Goal: Task Accomplishment & Management: Manage account settings

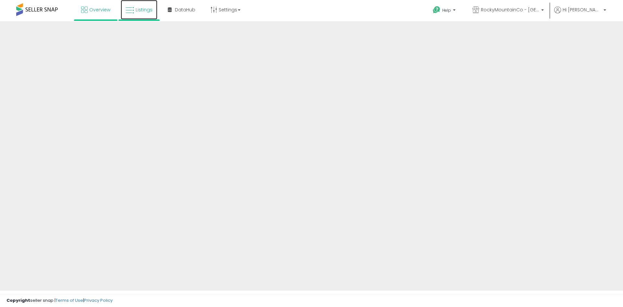
click at [134, 9] on link "Listings" at bounding box center [139, 9] width 37 height 19
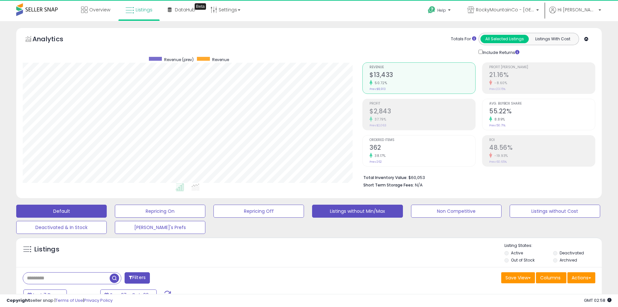
click at [388, 212] on button "Listings without Min/Max" at bounding box center [357, 210] width 91 height 13
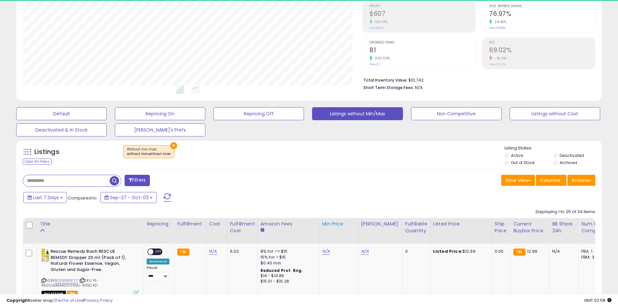
scroll to position [133, 340]
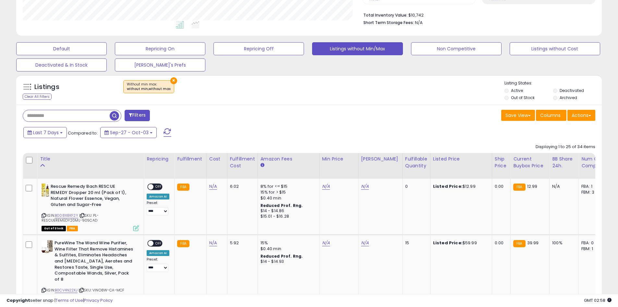
drag, startPoint x: 402, startPoint y: 164, endPoint x: 395, endPoint y: 164, distance: 6.8
click at [405, 164] on div "Fulfillable Quantity" at bounding box center [416, 162] width 22 height 14
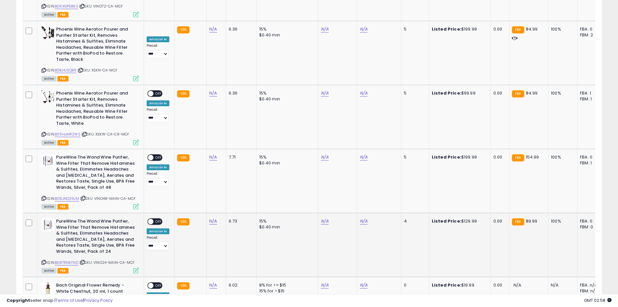
scroll to position [1590, 0]
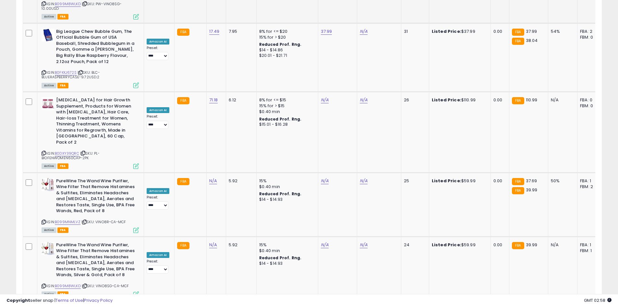
drag, startPoint x: 431, startPoint y: 183, endPoint x: 427, endPoint y: 100, distance: 83.5
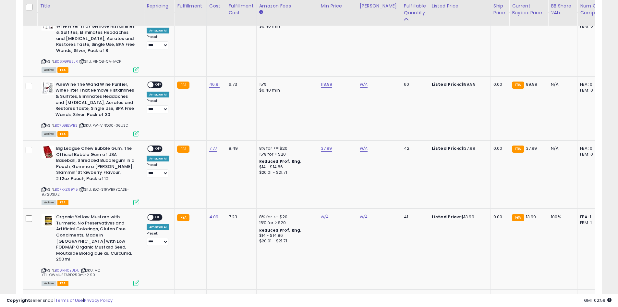
drag, startPoint x: 413, startPoint y: 146, endPoint x: 414, endPoint y: 80, distance: 66.2
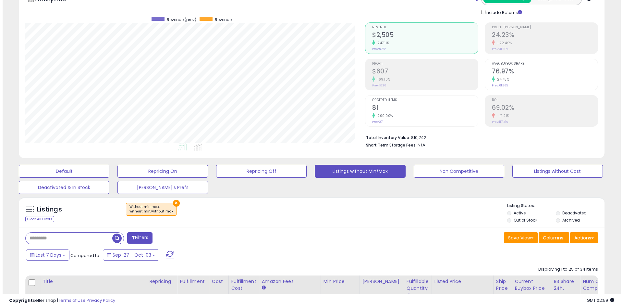
scroll to position [0, 0]
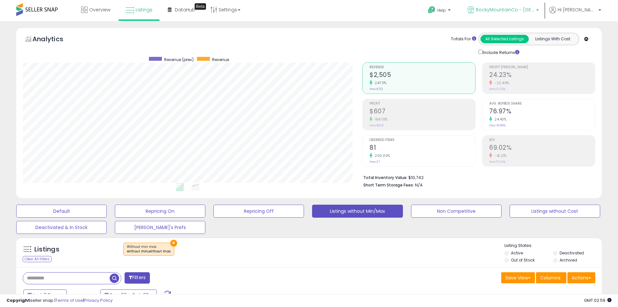
click at [527, 10] on span "RockyMountainCo - [GEOGRAPHIC_DATA]" at bounding box center [505, 9] width 58 height 6
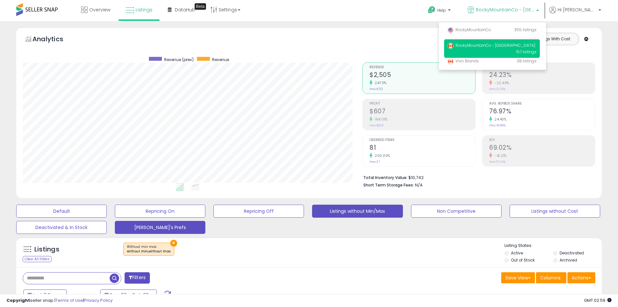
click at [193, 225] on button "[PERSON_NAME]'s Prefs" at bounding box center [160, 227] width 91 height 13
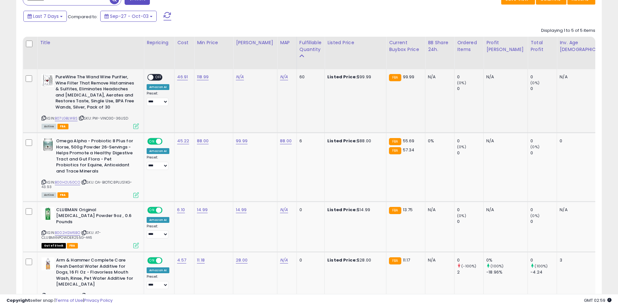
scroll to position [324, 0]
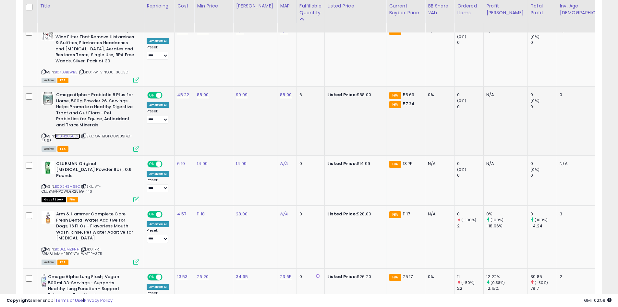
click at [63, 135] on link "B00H2U50CO" at bounding box center [67, 136] width 25 height 6
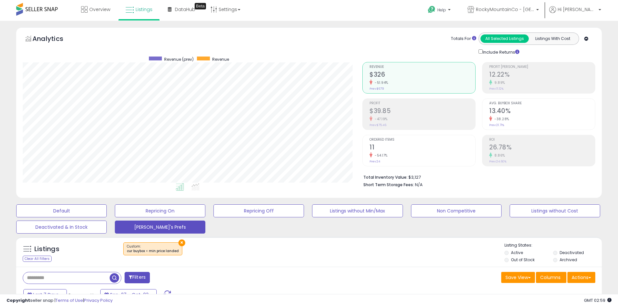
scroll to position [0, 0]
click at [518, 13] on p "RockyMountainCo - [GEOGRAPHIC_DATA]" at bounding box center [502, 10] width 71 height 8
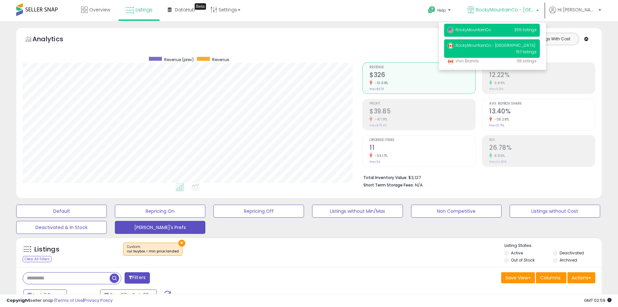
click at [491, 28] on span "RockyMountainCo" at bounding box center [469, 30] width 44 height 6
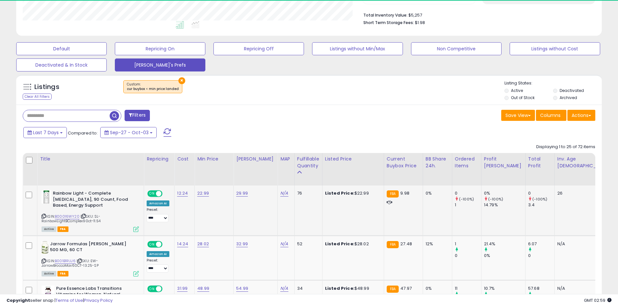
scroll to position [133, 340]
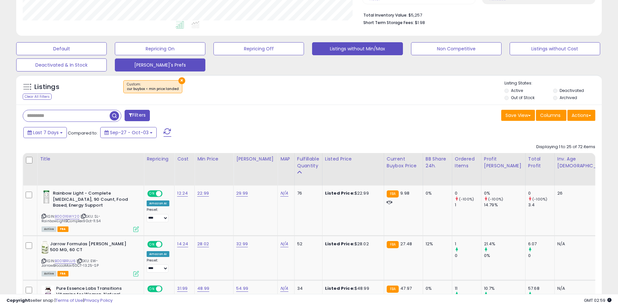
click at [342, 50] on button "Listings without Min/Max" at bounding box center [357, 48] width 91 height 13
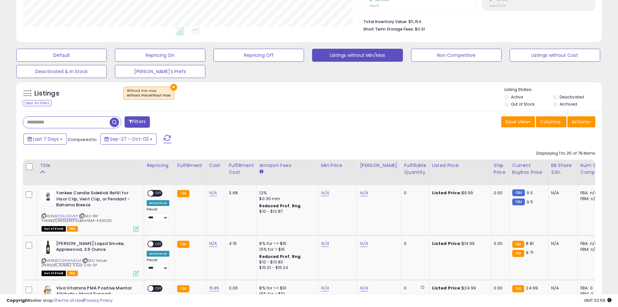
click at [404, 173] on div "Fulfillable Quantity" at bounding box center [415, 169] width 22 height 14
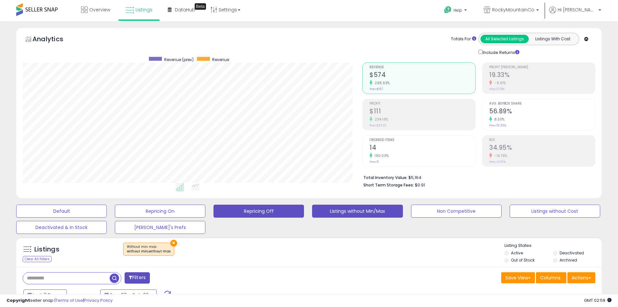
scroll to position [162, 0]
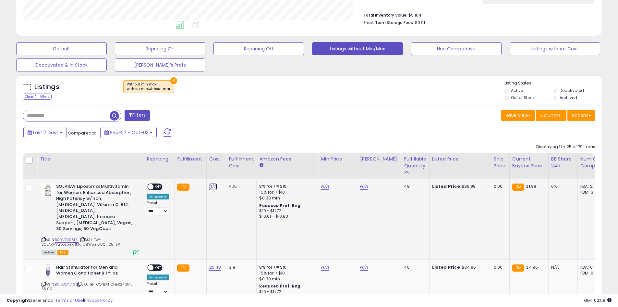
click at [213, 188] on link "N/A" at bounding box center [213, 186] width 8 height 6
type input "*****"
click button "submit" at bounding box center [229, 170] width 11 height 10
click at [326, 185] on div "N/A" at bounding box center [336, 186] width 31 height 6
click at [323, 187] on link "N/A" at bounding box center [325, 186] width 8 height 6
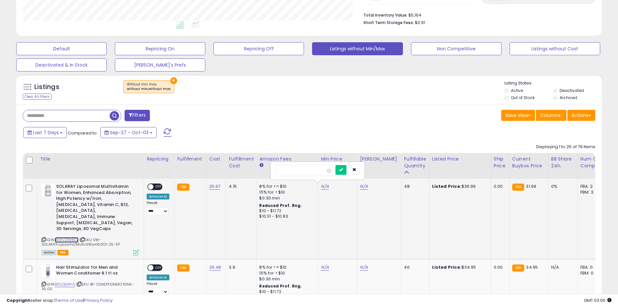
click at [67, 237] on link "B09VZX98DJ" at bounding box center [67, 240] width 24 height 6
click at [214, 185] on link "25.97" at bounding box center [214, 186] width 11 height 6
drag, startPoint x: 206, startPoint y: 169, endPoint x: 151, endPoint y: 170, distance: 55.2
click button "submit" at bounding box center [231, 170] width 11 height 10
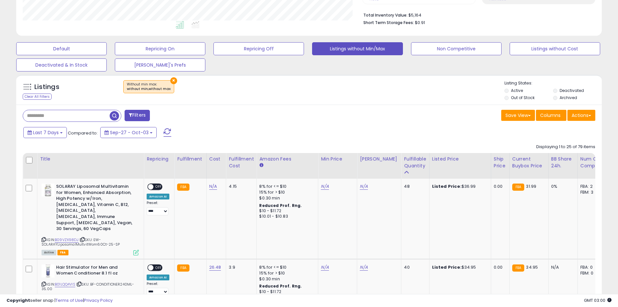
click at [301, 113] on div "Filters" at bounding box center [163, 116] width 291 height 13
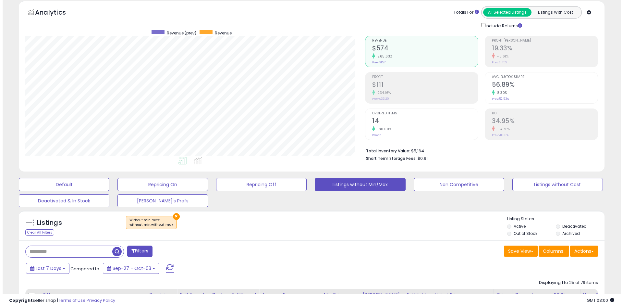
scroll to position [0, 0]
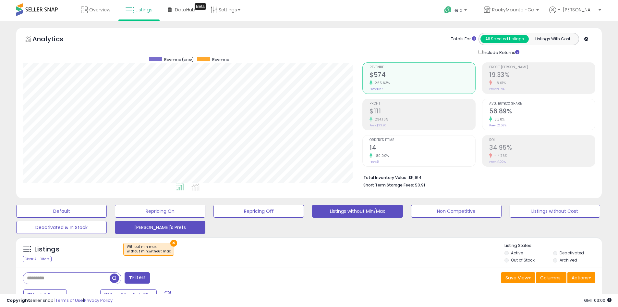
click at [176, 225] on button "[PERSON_NAME]'s Prefs" at bounding box center [160, 227] width 91 height 13
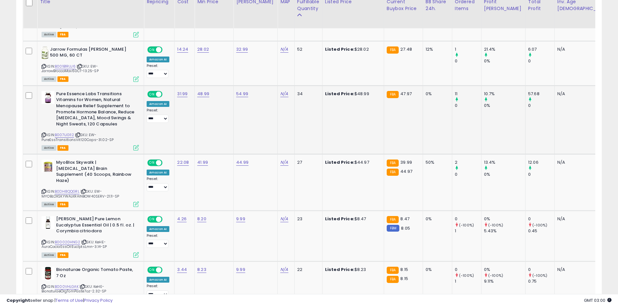
scroll to position [357, 0]
click at [201, 48] on link "28.02" at bounding box center [203, 49] width 12 height 6
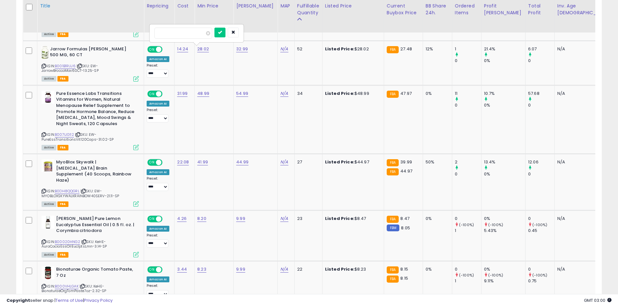
drag, startPoint x: 178, startPoint y: 33, endPoint x: 131, endPoint y: 27, distance: 47.4
type input "*****"
click button "submit" at bounding box center [219, 33] width 11 height 10
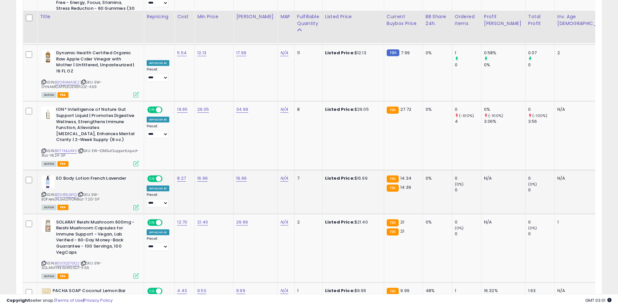
scroll to position [876, 0]
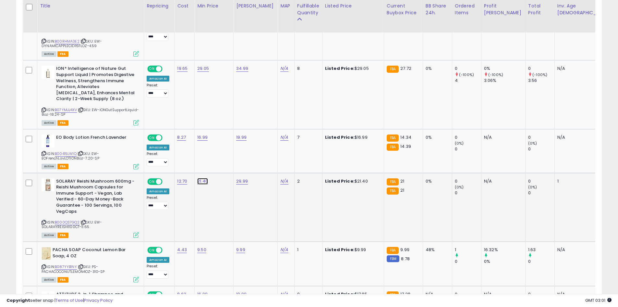
click at [203, 178] on link "21.40" at bounding box center [202, 181] width 11 height 6
drag, startPoint x: 179, startPoint y: 154, endPoint x: 163, endPoint y: 156, distance: 16.7
click at [163, 156] on input "*****" at bounding box center [183, 153] width 58 height 11
type input "**"
click button "submit" at bounding box center [219, 153] width 11 height 10
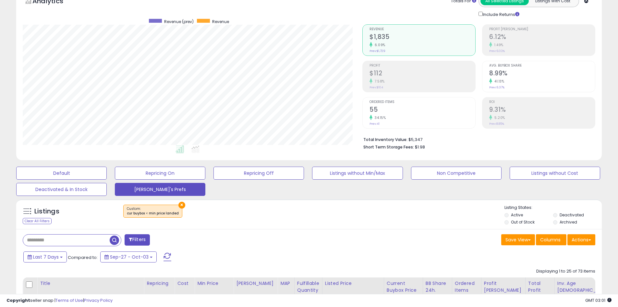
scroll to position [0, 0]
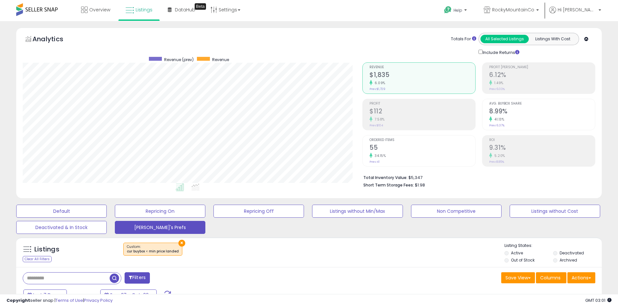
click at [353, 231] on div "Default Repricing On Repricing Off Listings without Min/Max Non Competitive Lis…" at bounding box center [309, 217] width 602 height 32
click at [333, 231] on div "Default Repricing On Repricing Off Listings without Min/Max Non Competitive Lis…" at bounding box center [309, 217] width 602 height 32
